Goal: Check status: Check status

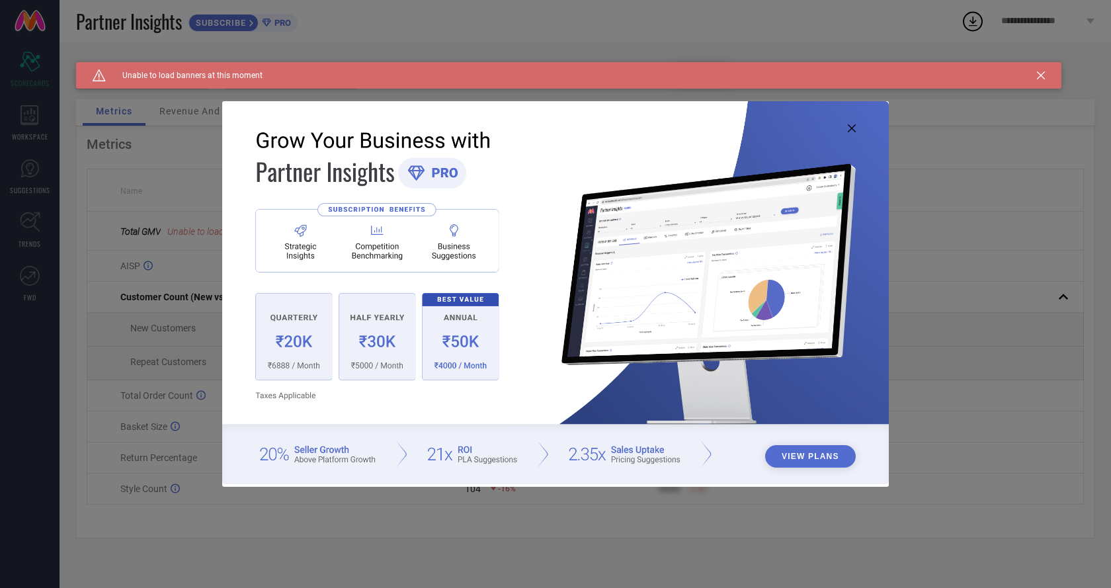
click at [821, 454] on button "View Plans" at bounding box center [810, 456] width 91 height 22
click at [855, 126] on icon at bounding box center [852, 128] width 8 height 8
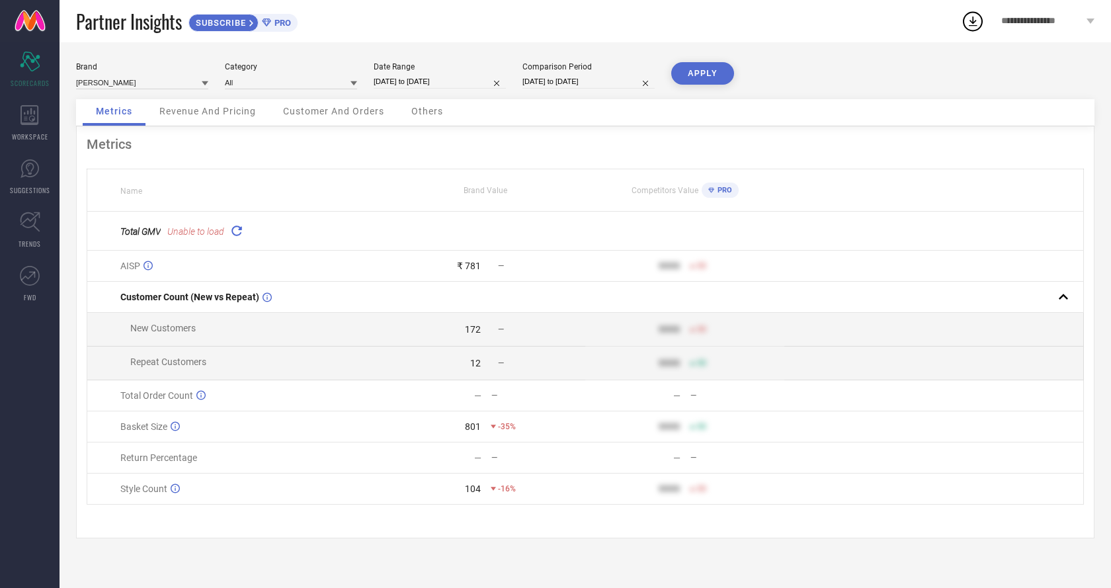
click at [229, 110] on span "Revenue And Pricing" at bounding box center [207, 111] width 97 height 11
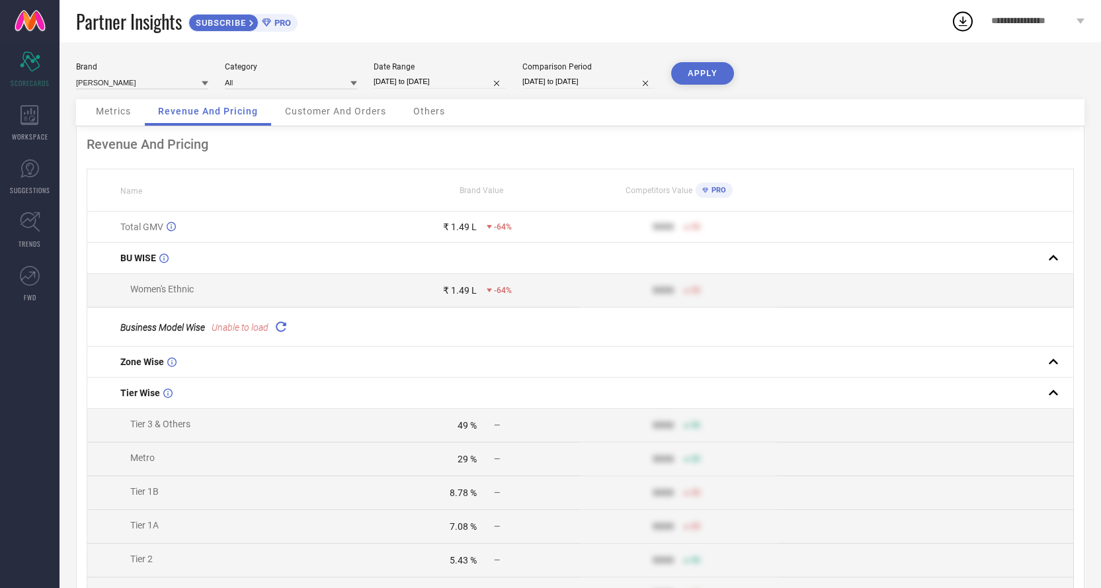
click at [356, 110] on span "Customer And Orders" at bounding box center [335, 111] width 101 height 11
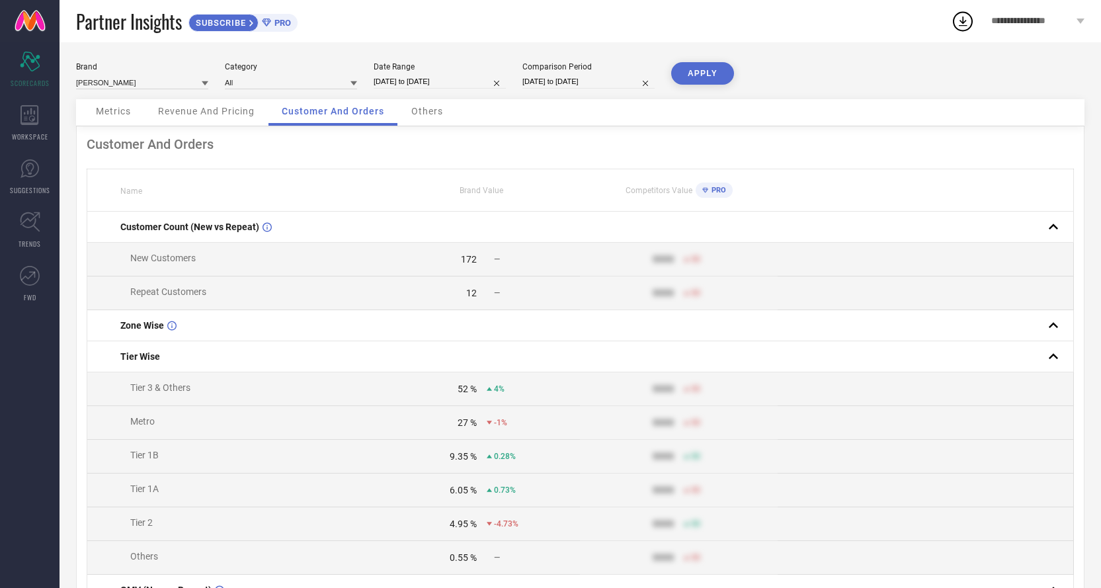
click at [458, 83] on input "[DATE] to [DATE]" at bounding box center [440, 82] width 132 height 14
select select "8"
select select "2025"
select select "9"
select select "2025"
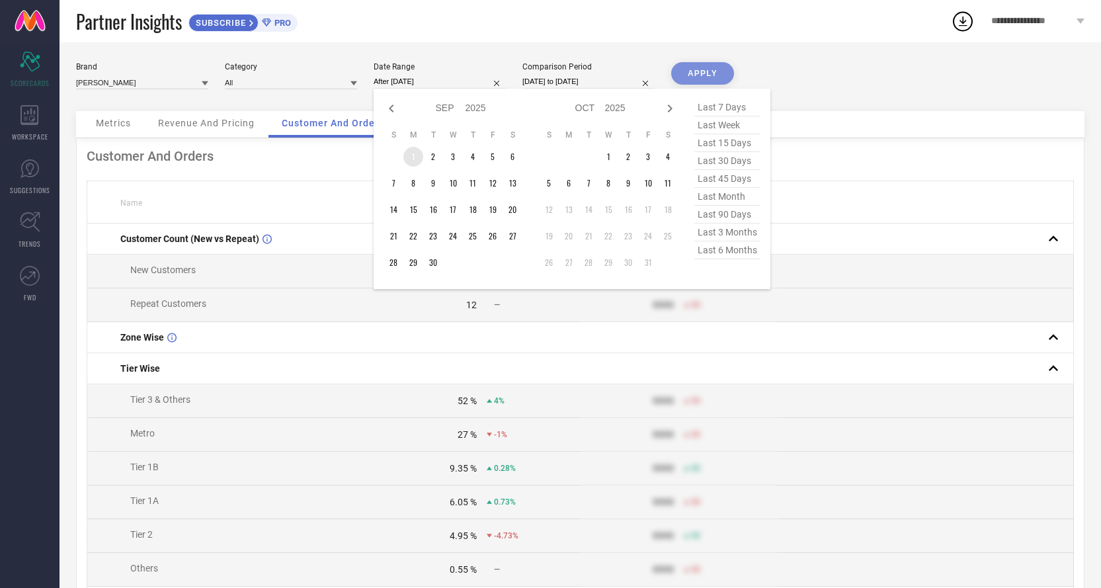
click at [410, 156] on td "1" at bounding box center [413, 157] width 20 height 20
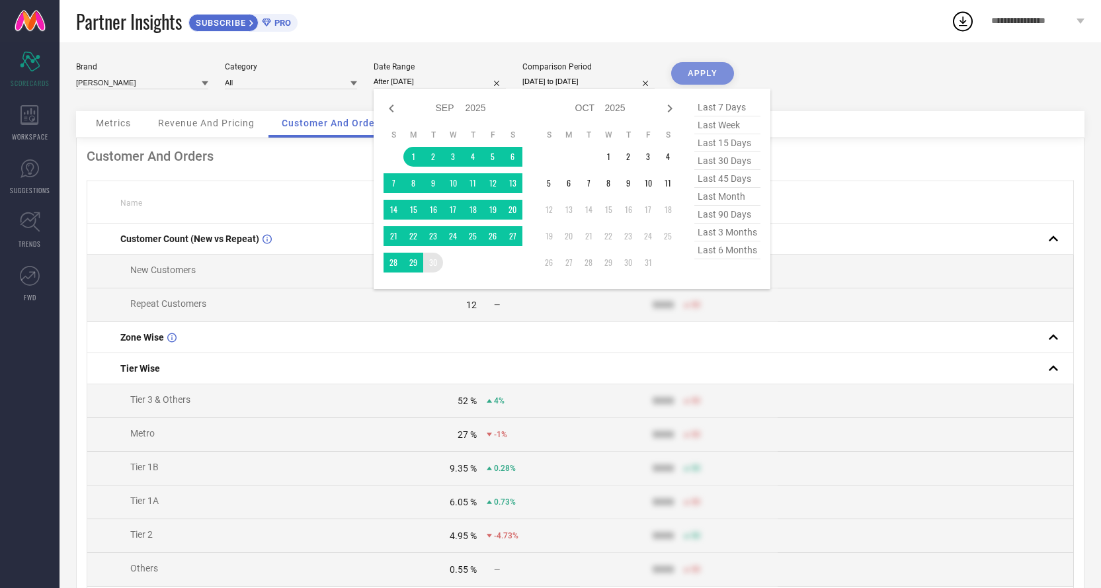
type input "[DATE] to [DATE]"
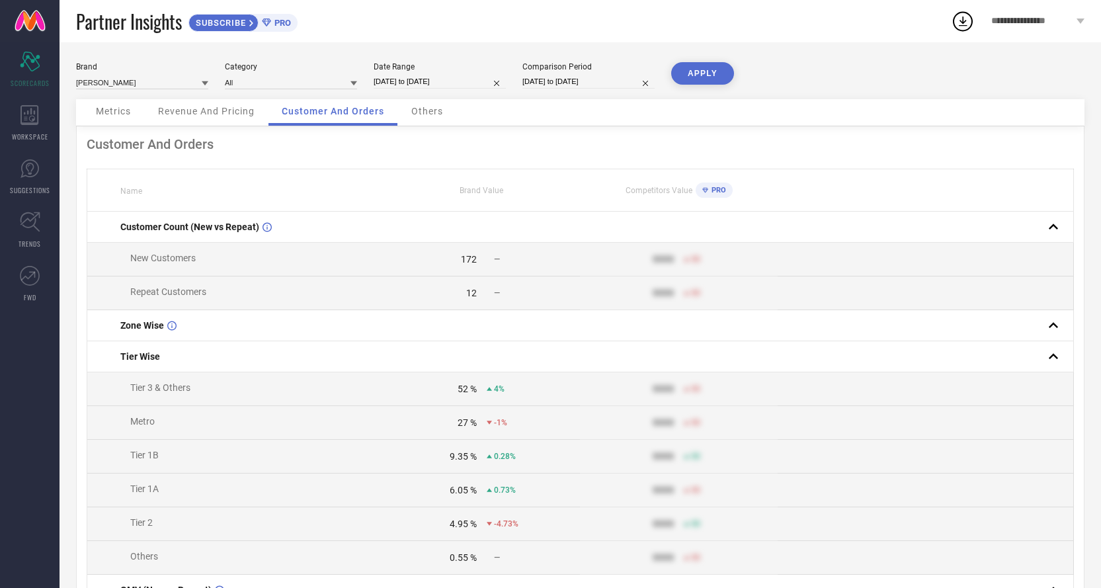
click at [705, 71] on button "APPLY" at bounding box center [702, 73] width 63 height 22
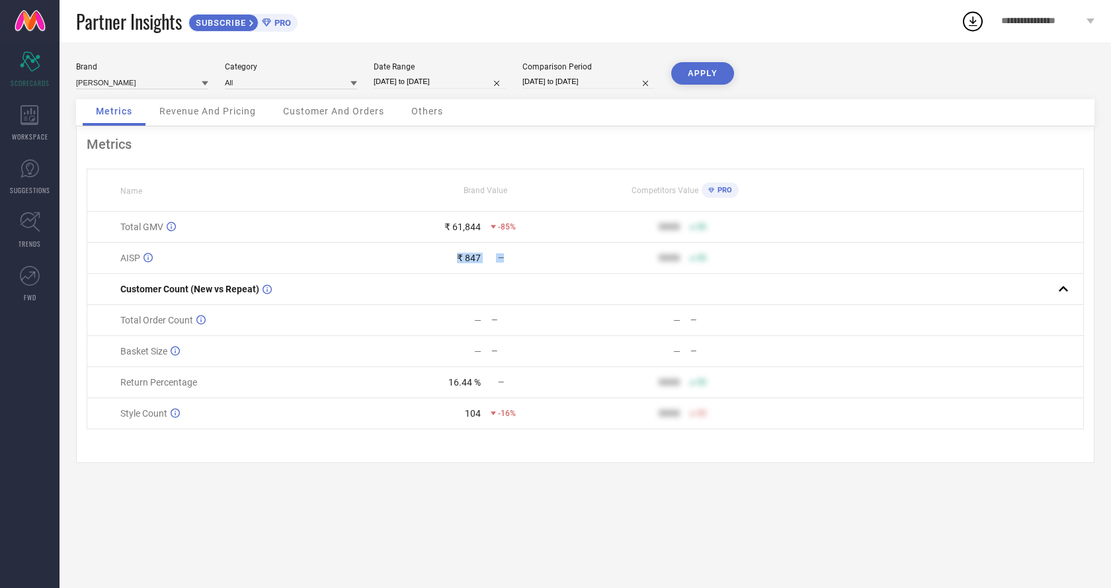
drag, startPoint x: 458, startPoint y: 256, endPoint x: 503, endPoint y: 255, distance: 45.0
click at [503, 255] on div "₹ 847 —" at bounding box center [486, 258] width 198 height 11
click at [455, 352] on div "—" at bounding box center [434, 351] width 95 height 11
drag, startPoint x: 453, startPoint y: 383, endPoint x: 520, endPoint y: 384, distance: 67.5
click at [520, 384] on div "16.44 % —" at bounding box center [486, 382] width 198 height 11
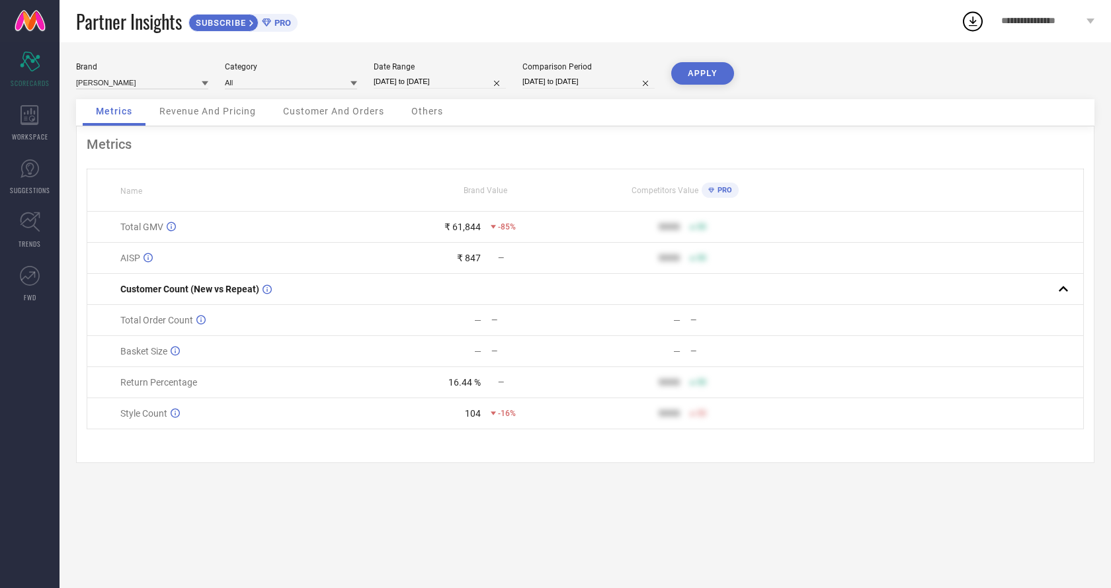
click at [390, 387] on div "16.44 %" at bounding box center [434, 382] width 94 height 11
click at [477, 81] on input "[DATE] to [DATE]" at bounding box center [440, 82] width 132 height 14
select select "8"
select select "2025"
select select "9"
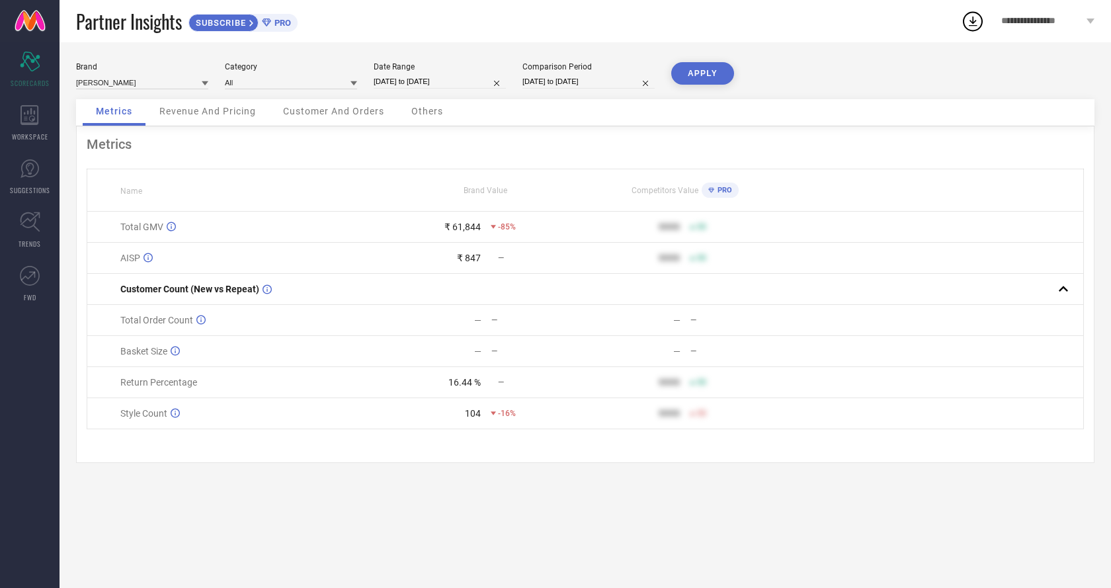
select select "2025"
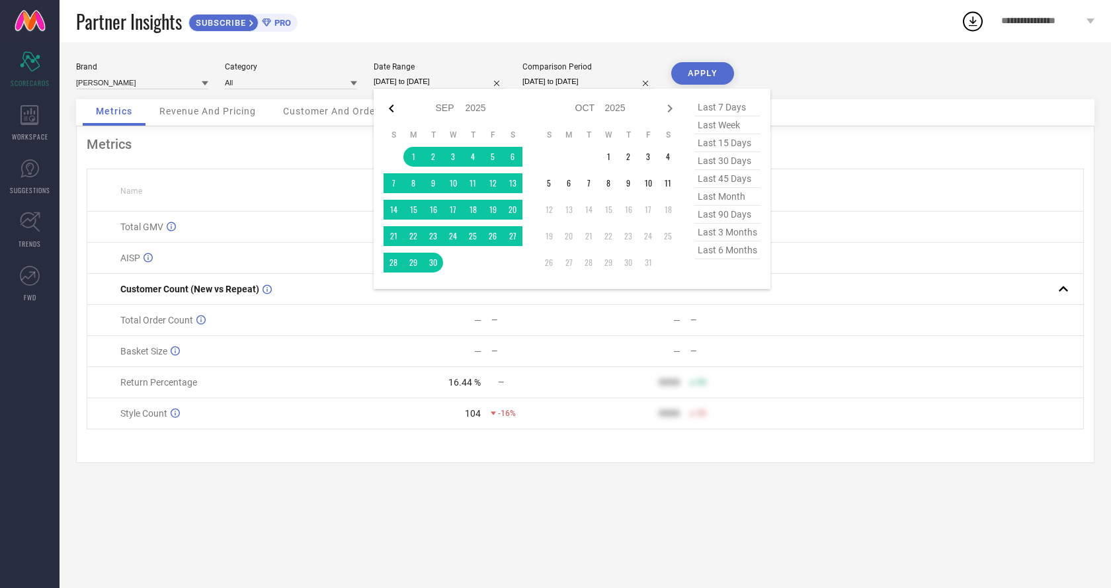
click at [395, 108] on icon at bounding box center [392, 109] width 16 height 16
select select "7"
select select "2025"
select select "8"
select select "2025"
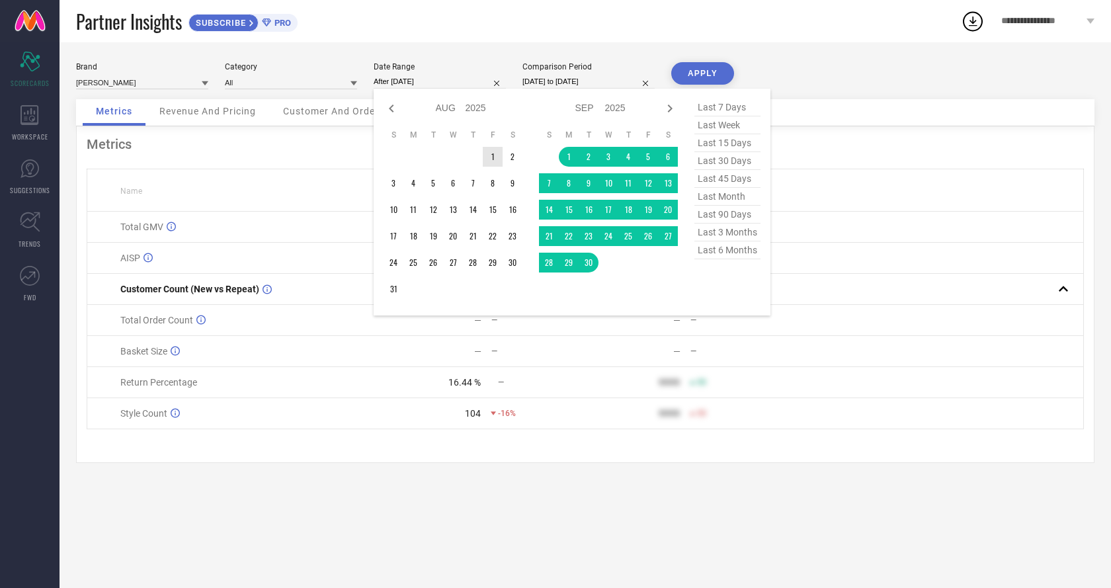
click at [496, 159] on td "1" at bounding box center [493, 157] width 20 height 20
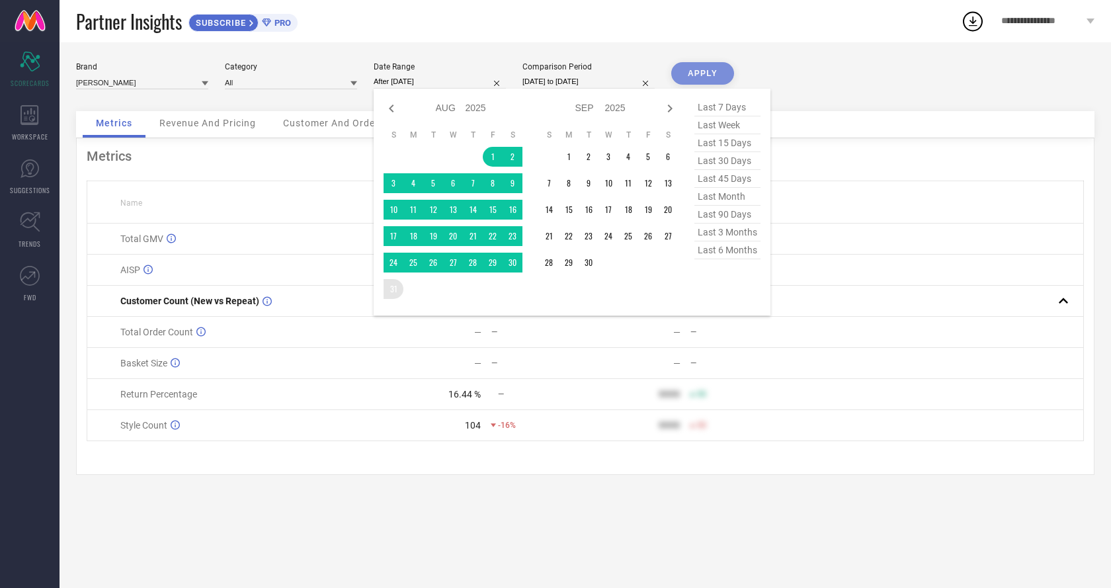
click at [403, 294] on table "S M T W T F S 1 2 3 4 5 6 7 8 9 10 11 12 13 14 15 16 17 18 19 20 21 22 23 24 25…" at bounding box center [453, 214] width 139 height 182
type input "[DATE] to [DATE]"
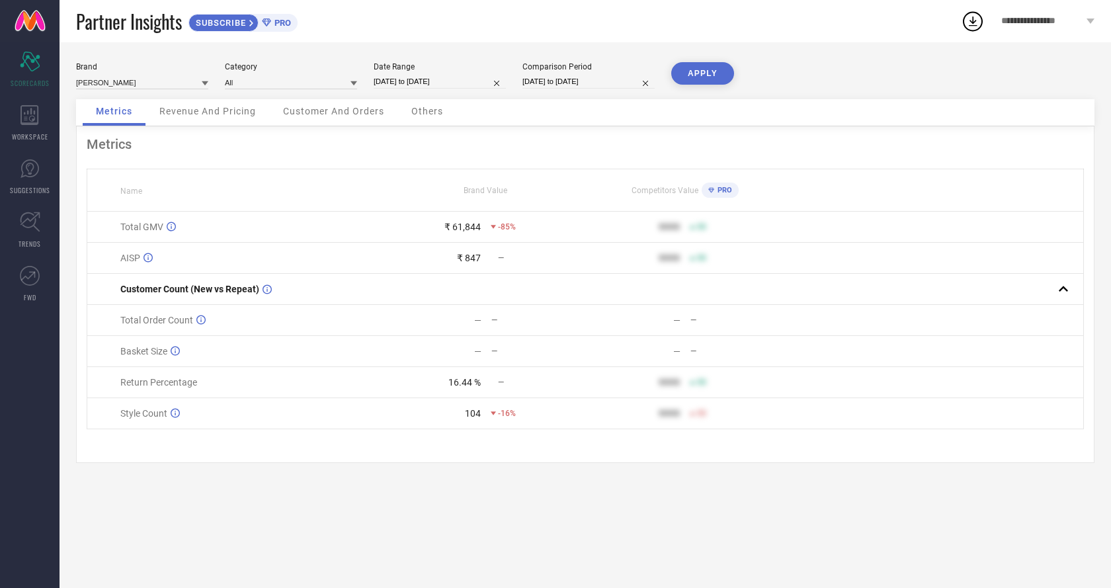
click at [711, 67] on button "APPLY" at bounding box center [702, 73] width 63 height 22
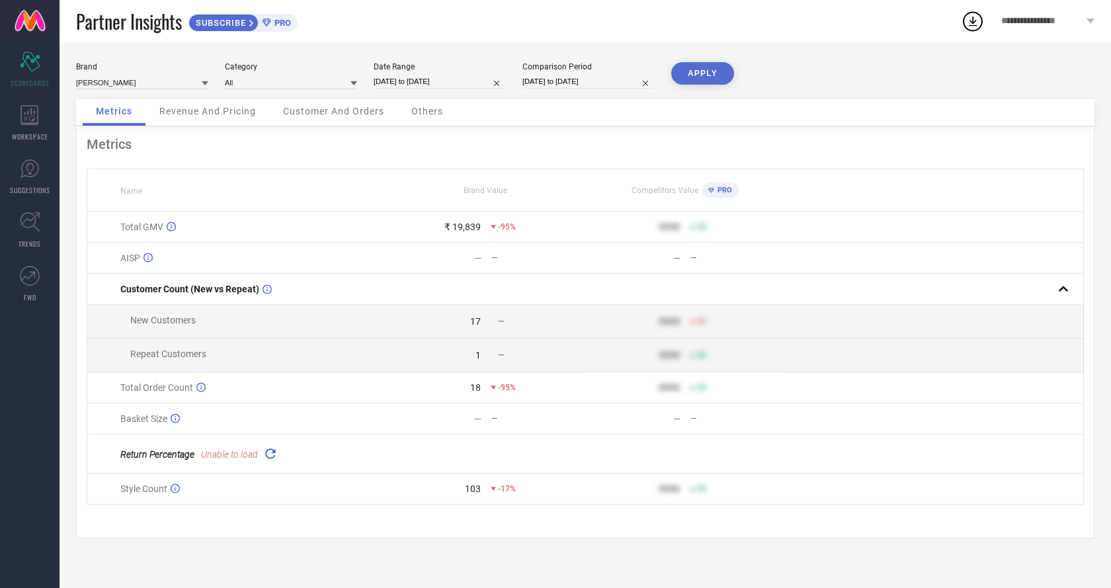
select select "7"
select select "2025"
select select "8"
select select "2025"
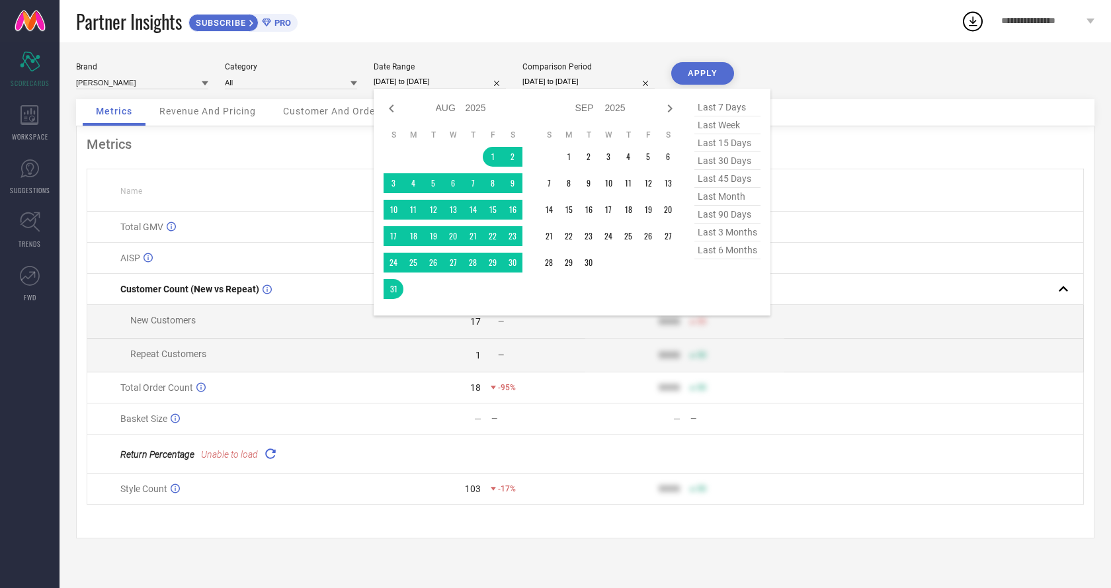
click at [441, 79] on input "[DATE] to [DATE]" at bounding box center [440, 82] width 132 height 14
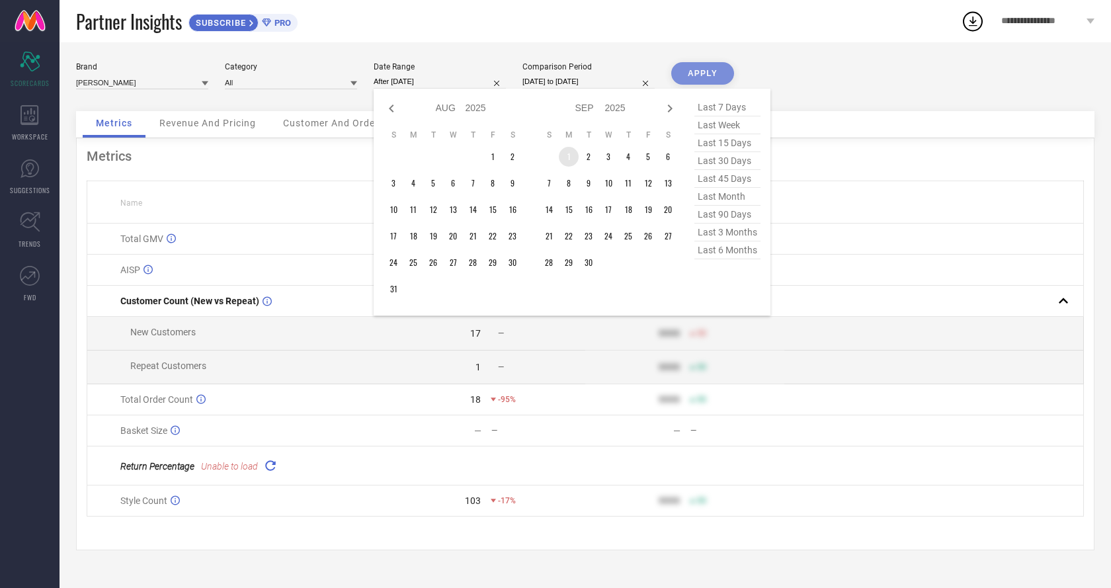
click at [567, 150] on td "1" at bounding box center [569, 157] width 20 height 20
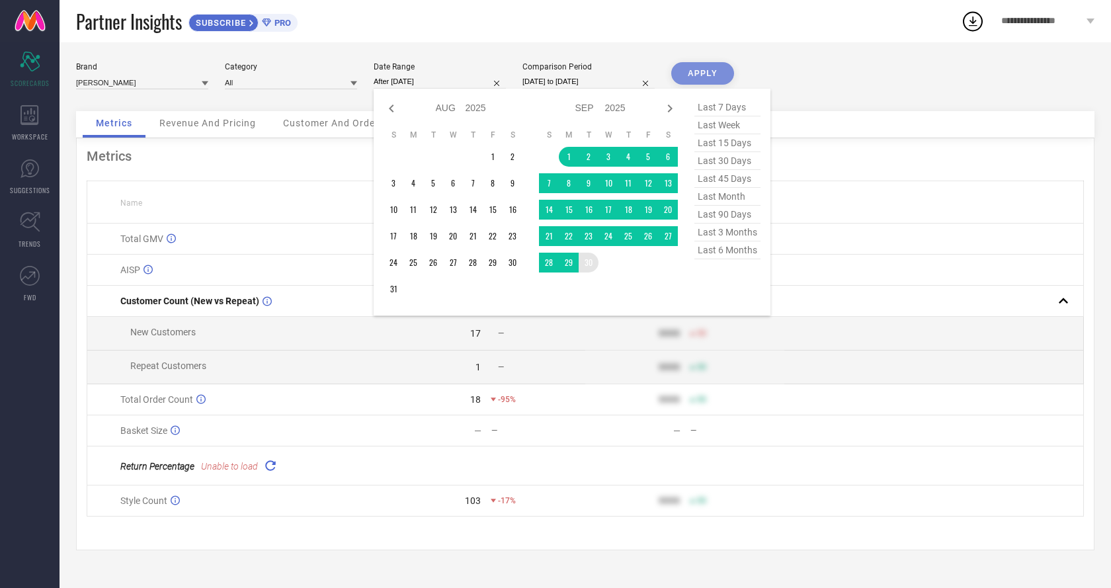
type input "[DATE] to [DATE]"
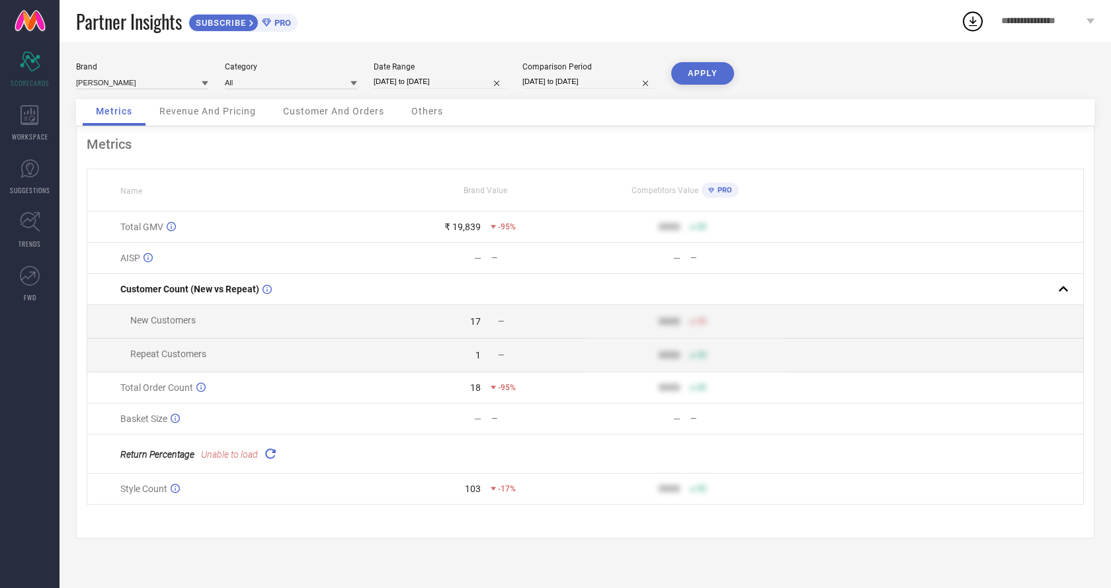
click at [700, 73] on button "APPLY" at bounding box center [702, 73] width 63 height 22
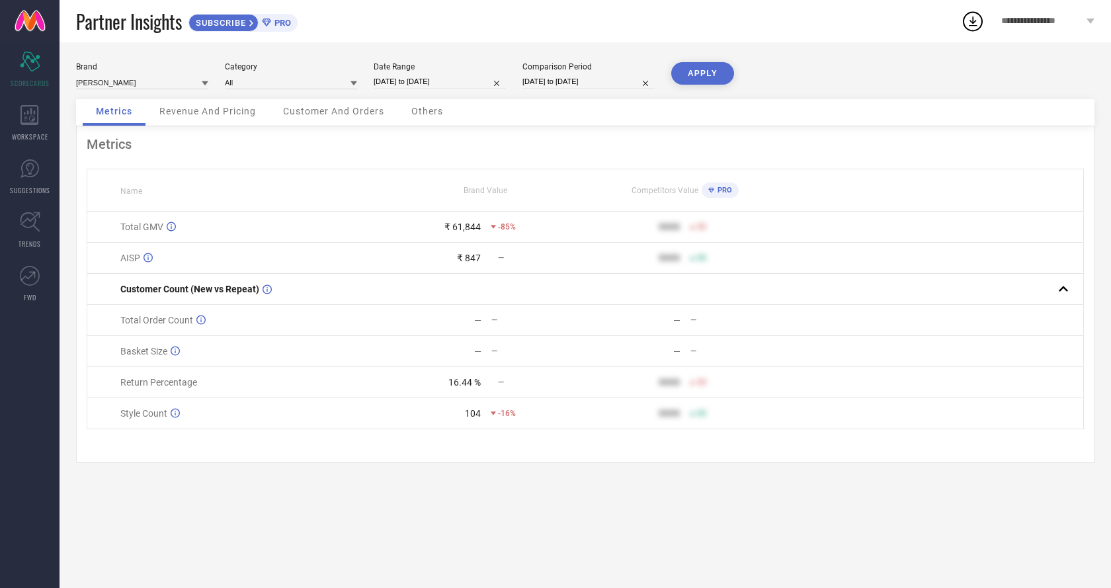
click at [465, 84] on input "[DATE] to [DATE]" at bounding box center [440, 82] width 132 height 14
select select "8"
select select "2025"
select select "9"
select select "2025"
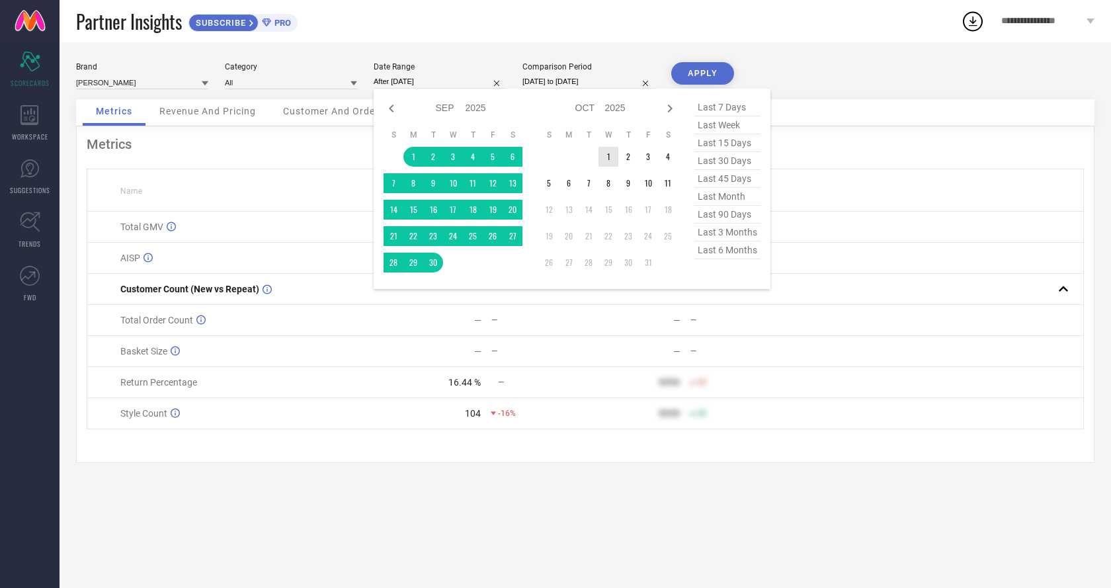
click at [607, 153] on td "1" at bounding box center [608, 157] width 20 height 20
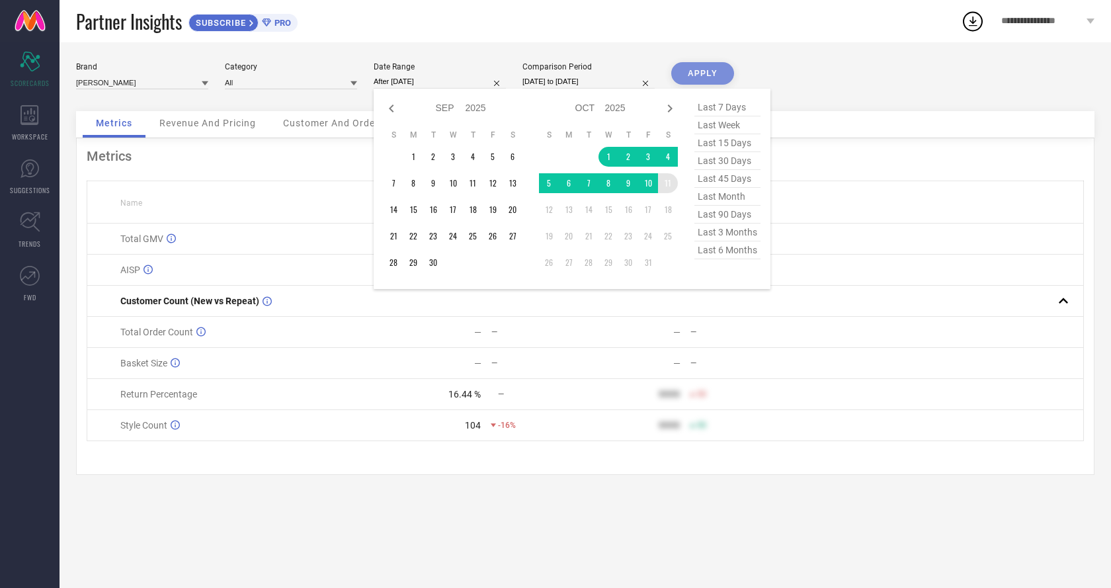
type input "[DATE] to [DATE]"
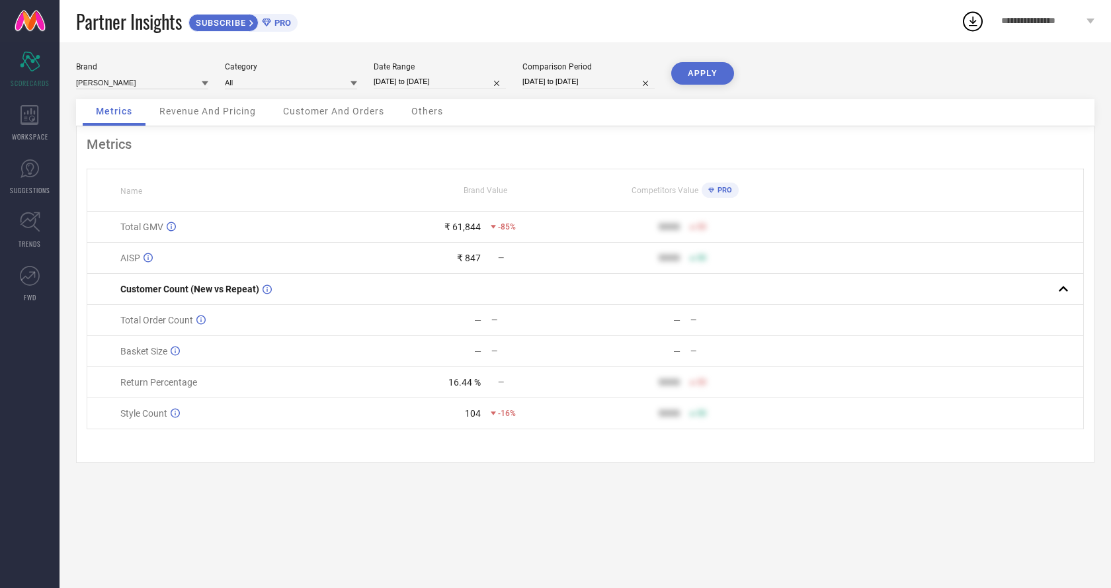
click at [709, 72] on button "APPLY" at bounding box center [702, 73] width 63 height 22
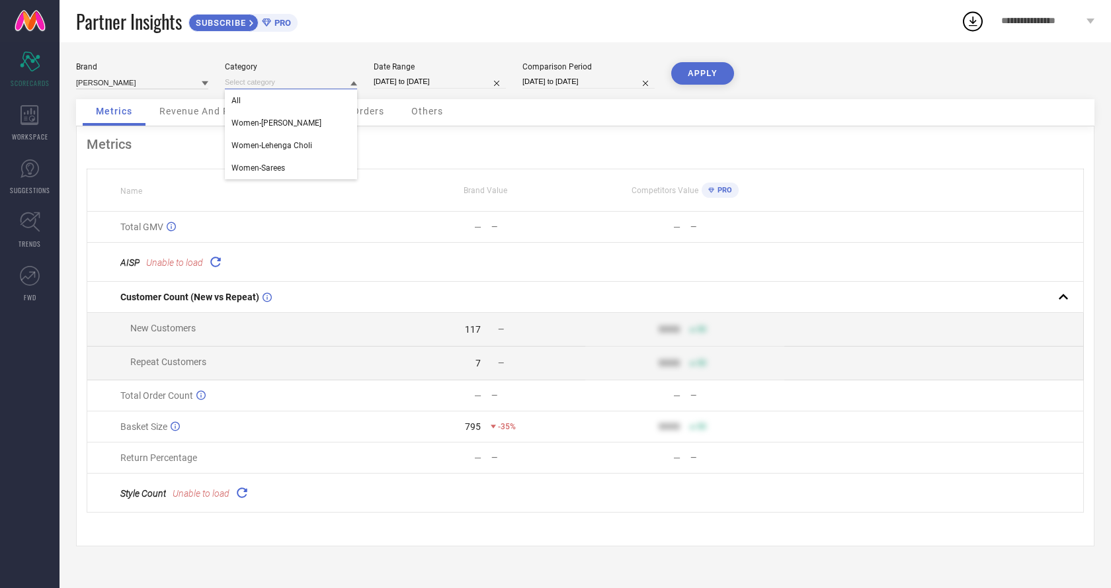
click at [272, 79] on input at bounding box center [291, 82] width 132 height 14
click at [269, 97] on div "All" at bounding box center [291, 100] width 132 height 22
click at [707, 76] on button "APPLY" at bounding box center [702, 73] width 63 height 22
